Goal: Check status

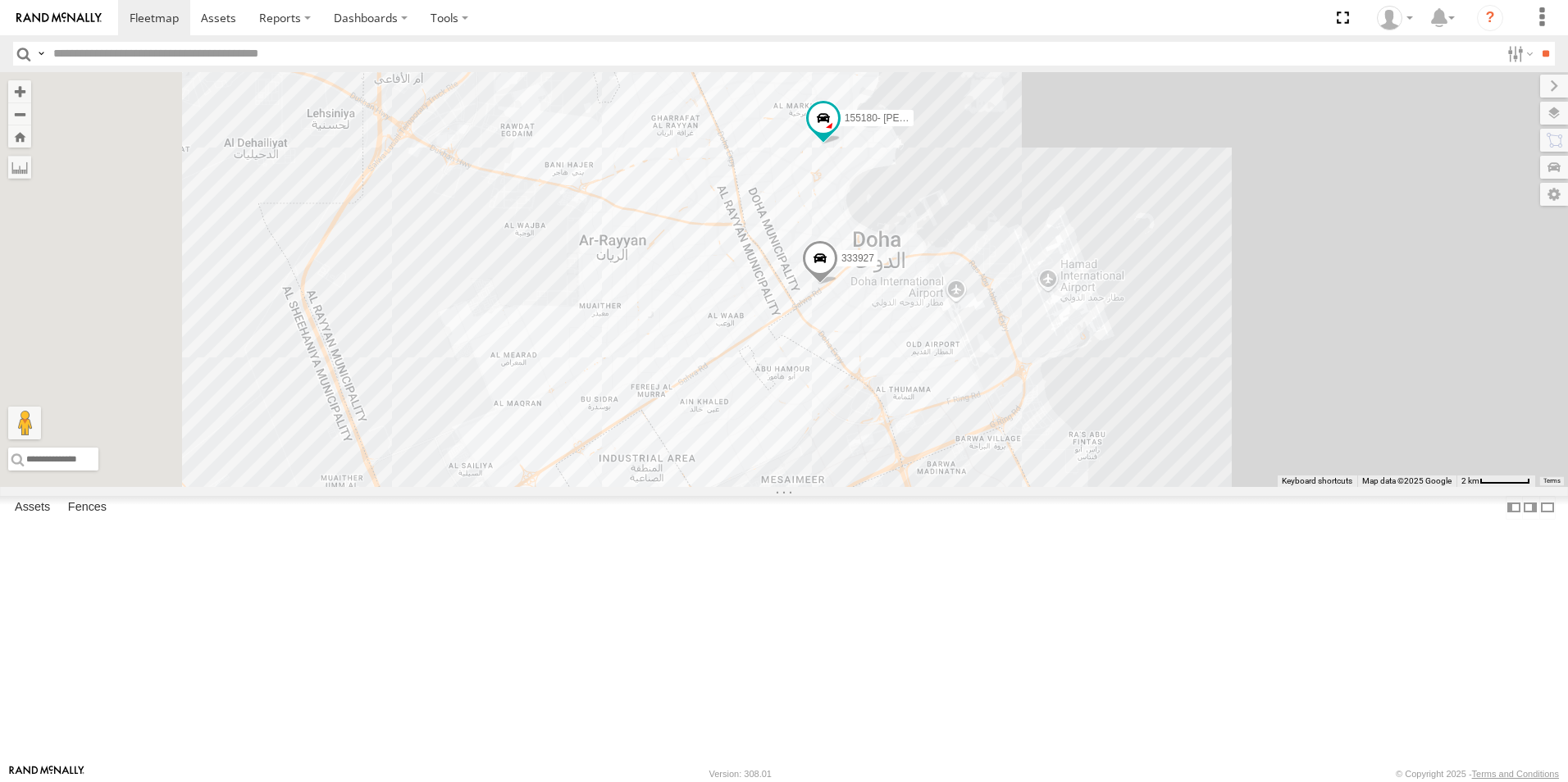
drag, startPoint x: 940, startPoint y: 610, endPoint x: 1354, endPoint y: 480, distance: 433.9
click at [1354, 480] on div "41827 179231 333927 155180- [PERSON_NAME] 180432" at bounding box center [784, 279] width 1568 height 415
